Goal: Transaction & Acquisition: Book appointment/travel/reservation

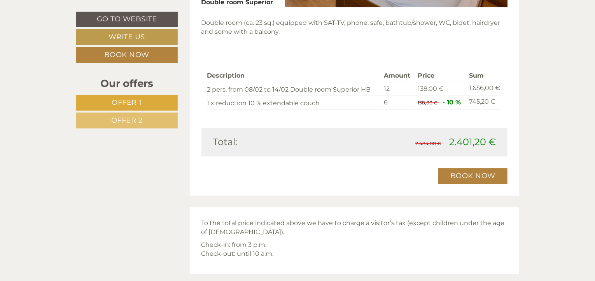
scroll to position [1179, 0]
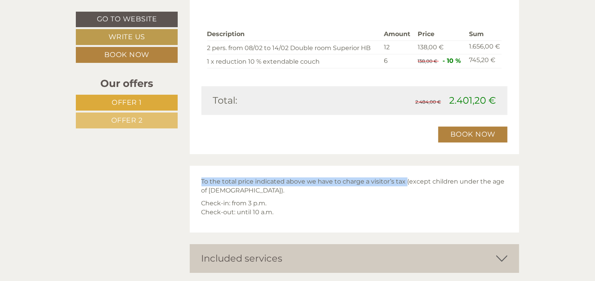
drag, startPoint x: 202, startPoint y: 182, endPoint x: 405, endPoint y: 177, distance: 203.7
click at [405, 178] on p "To the total price indicated above we have to charge a visitor’s tax (except ch…" at bounding box center [354, 187] width 306 height 18
copy p "To the total price indicated above we have to charge a visitor’s tax"
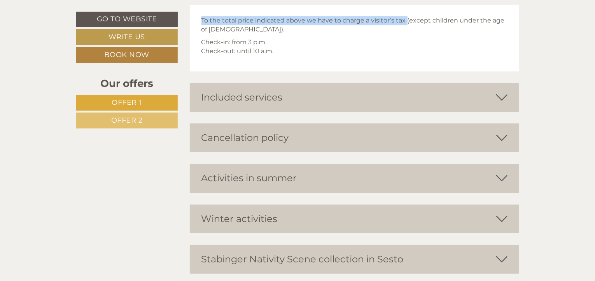
scroll to position [1342, 0]
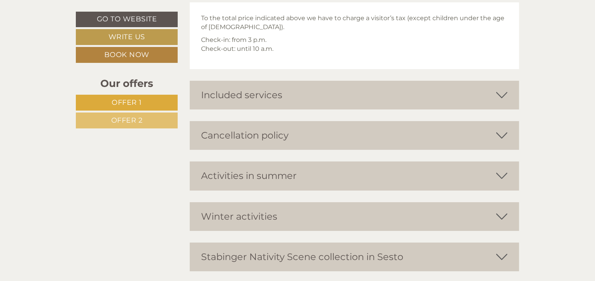
click at [500, 94] on icon at bounding box center [501, 95] width 11 height 13
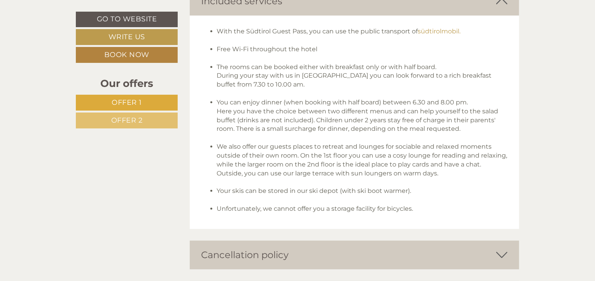
scroll to position [1433, 0]
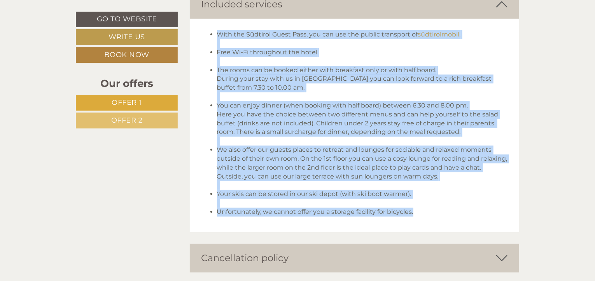
drag, startPoint x: 216, startPoint y: 31, endPoint x: 419, endPoint y: 209, distance: 270.1
click at [419, 209] on ul "With the [GEOGRAPHIC_DATA], you can use the public transport of südtirolmobil. …" at bounding box center [354, 123] width 306 height 187
copy ul "Lore ips Dolorsit Ametc Adip, eli sed doe tem incidi utlaboree do magnaaliquaen…"
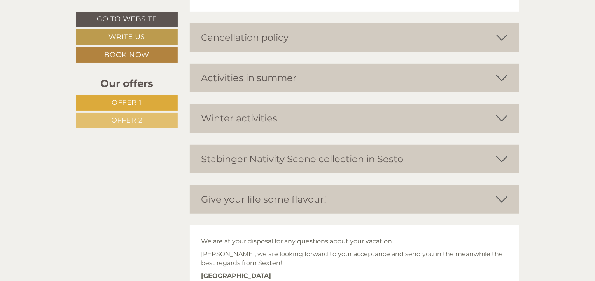
scroll to position [1640, 0]
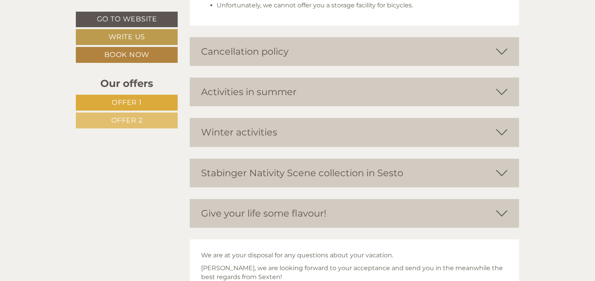
click at [504, 127] on icon at bounding box center [501, 132] width 11 height 13
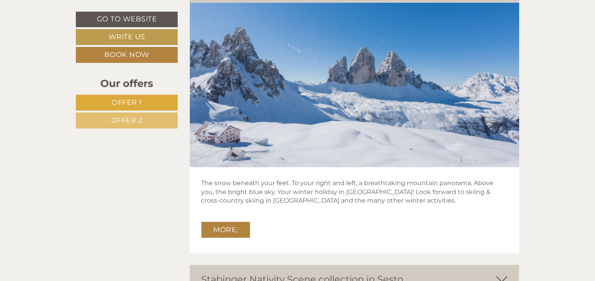
scroll to position [1788, 0]
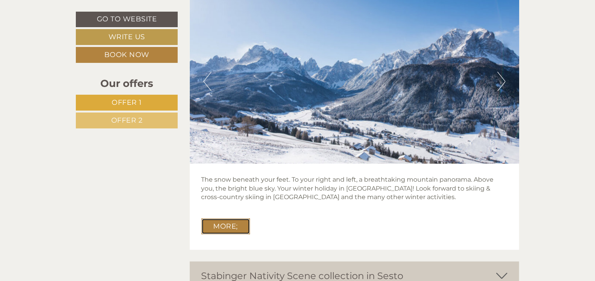
click at [220, 223] on link "More;" at bounding box center [225, 227] width 49 height 16
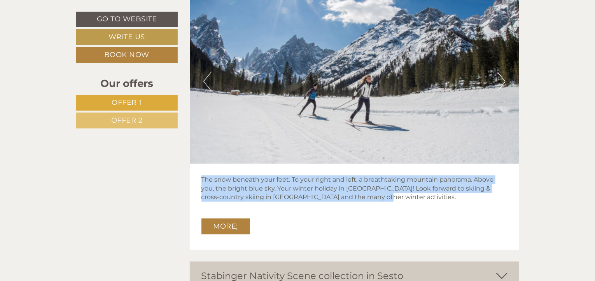
drag, startPoint x: 202, startPoint y: 176, endPoint x: 377, endPoint y: 196, distance: 176.0
click at [377, 196] on p "The snow beneath your feet. To your right and left, a breathtaking mountain pan…" at bounding box center [354, 189] width 306 height 27
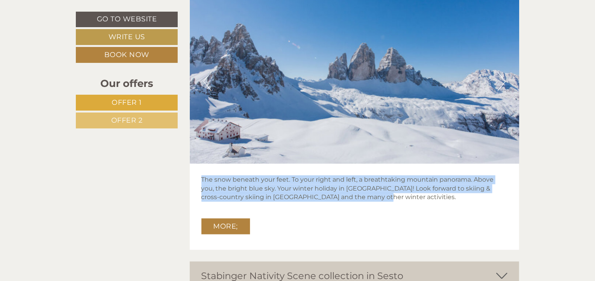
copy p "The snow beneath your feet. To your right and left, a breathtaking mountain pan…"
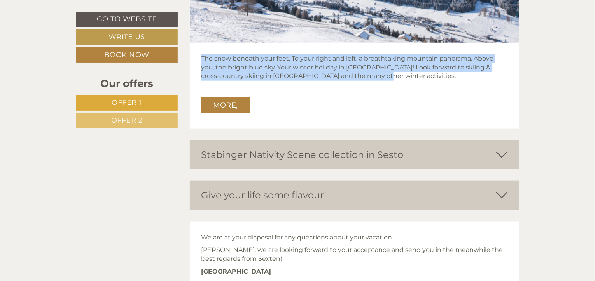
scroll to position [1912, 0]
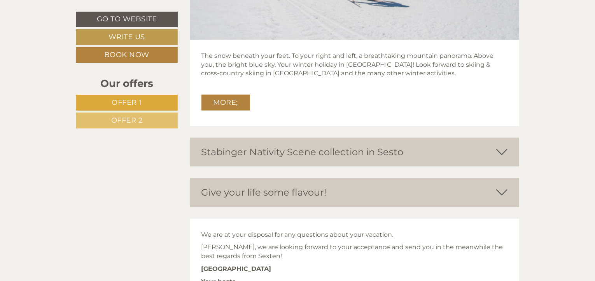
click at [501, 152] on icon at bounding box center [501, 152] width 11 height 13
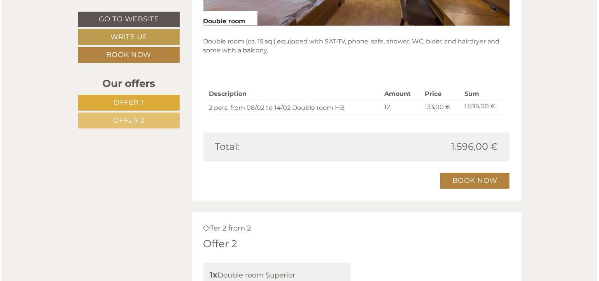
scroll to position [700, 0]
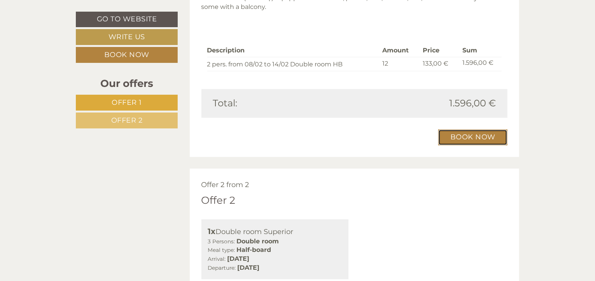
click at [486, 134] on link "Book now" at bounding box center [472, 138] width 69 height 16
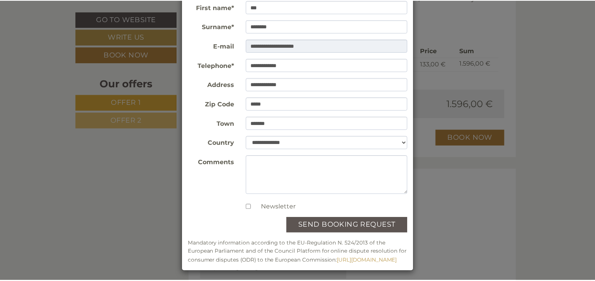
scroll to position [89, 0]
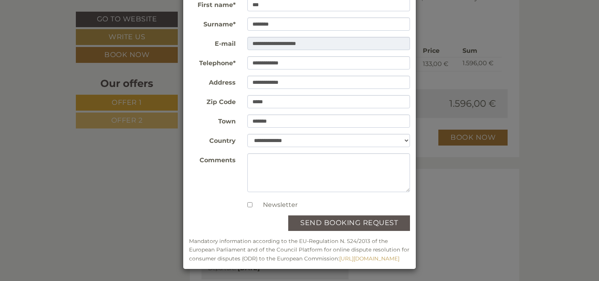
click at [548, 184] on div "**********" at bounding box center [299, 140] width 599 height 281
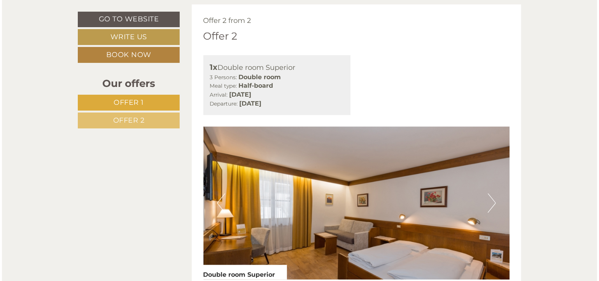
scroll to position [750, 0]
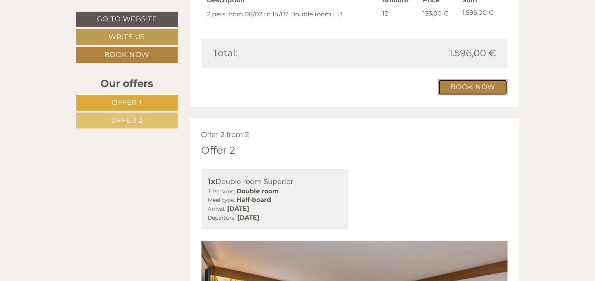
click at [477, 85] on link "Book now" at bounding box center [472, 87] width 69 height 16
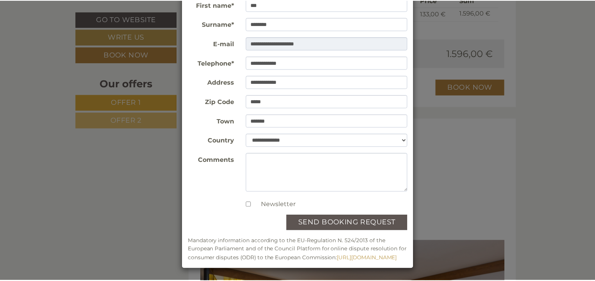
scroll to position [89, 0]
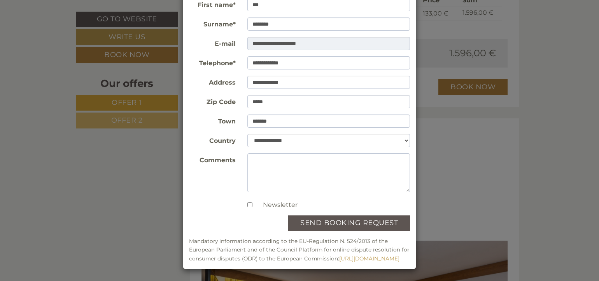
click at [560, 214] on div "**********" at bounding box center [299, 140] width 599 height 281
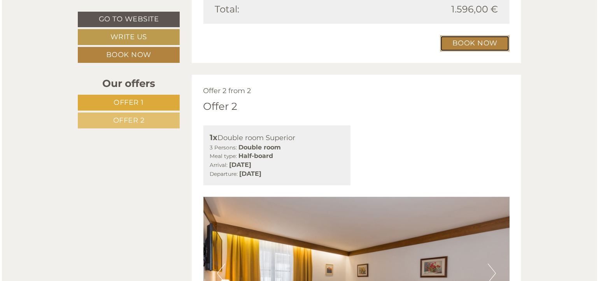
scroll to position [683, 0]
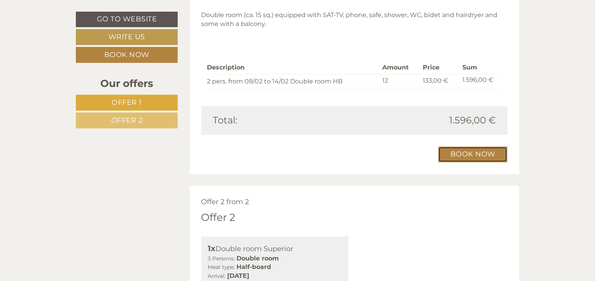
click at [479, 151] on link "Book now" at bounding box center [472, 155] width 69 height 16
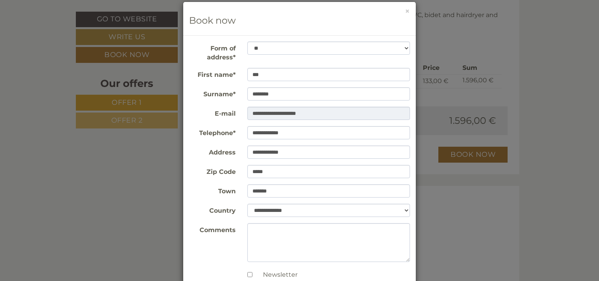
scroll to position [89, 0]
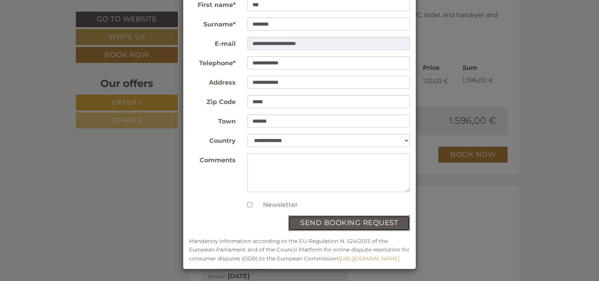
click at [370, 216] on button "send booking request" at bounding box center [349, 224] width 122 height 16
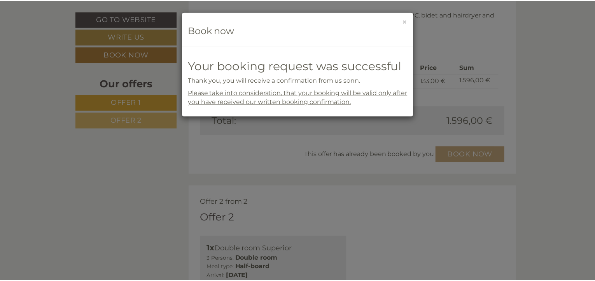
scroll to position [0, 0]
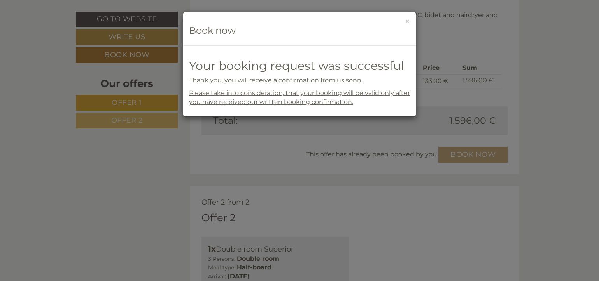
drag, startPoint x: 191, startPoint y: 65, endPoint x: 239, endPoint y: 94, distance: 56.0
click at [239, 94] on div "Your booking request was successful Thank you, you will receive a confirmation …" at bounding box center [299, 82] width 221 height 47
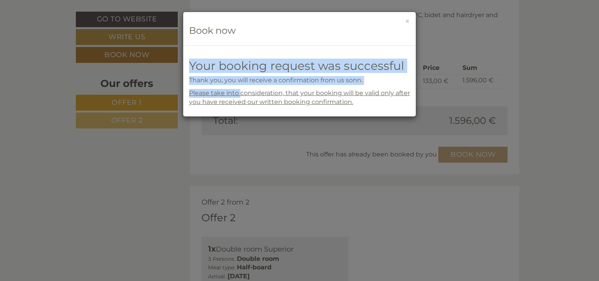
click at [223, 52] on div "**********" at bounding box center [299, 81] width 232 height 71
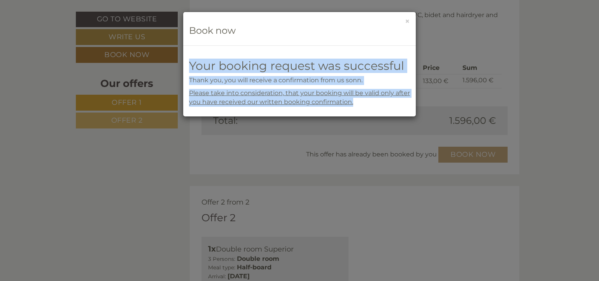
drag, startPoint x: 190, startPoint y: 62, endPoint x: 358, endPoint y: 101, distance: 172.1
click at [358, 101] on div "Your booking request was successful Thank you, you will receive a confirmation …" at bounding box center [299, 82] width 221 height 47
copy div "Your booking request was successful Thank you, you will receive a confirmation …"
click at [406, 21] on button "×" at bounding box center [407, 21] width 5 height 8
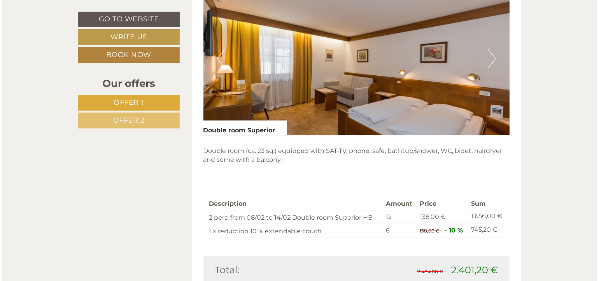
scroll to position [1080, 0]
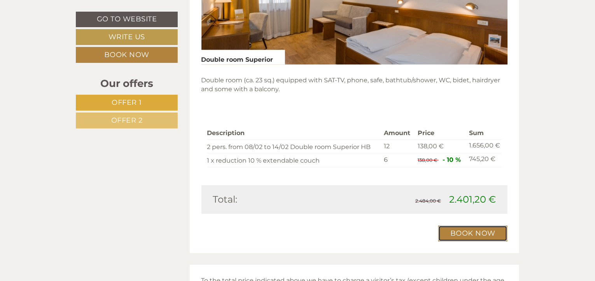
click at [473, 231] on link "Book now" at bounding box center [472, 234] width 69 height 16
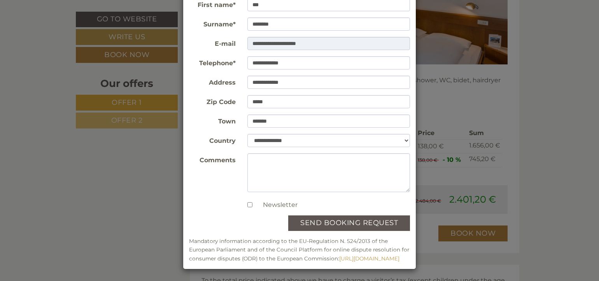
scroll to position [84, 0]
click at [369, 220] on button "send booking request" at bounding box center [349, 224] width 122 height 16
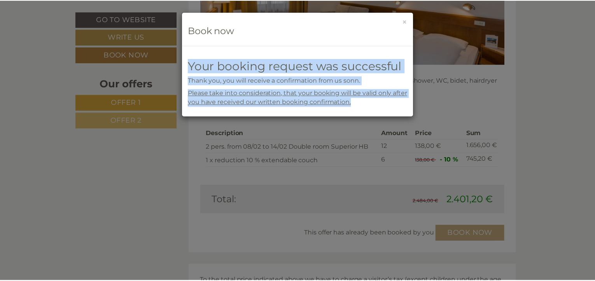
scroll to position [0, 0]
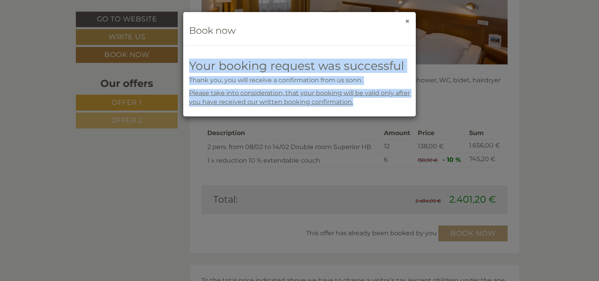
click at [407, 20] on button "×" at bounding box center [407, 21] width 5 height 8
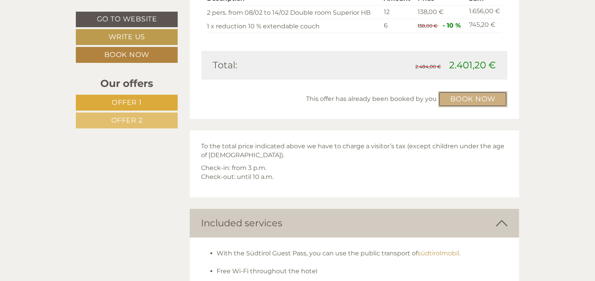
scroll to position [1168, 0]
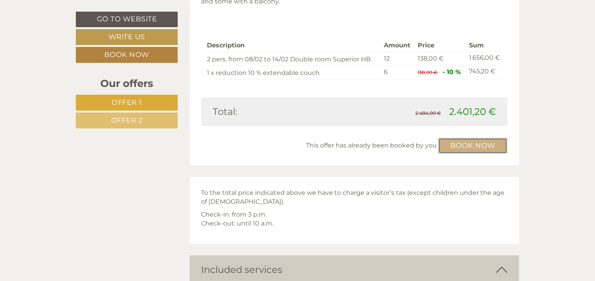
click at [476, 146] on link "Book now" at bounding box center [472, 146] width 69 height 16
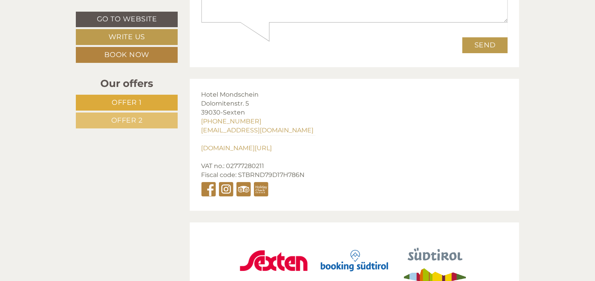
scroll to position [2762, 0]
